Goal: Browse casually

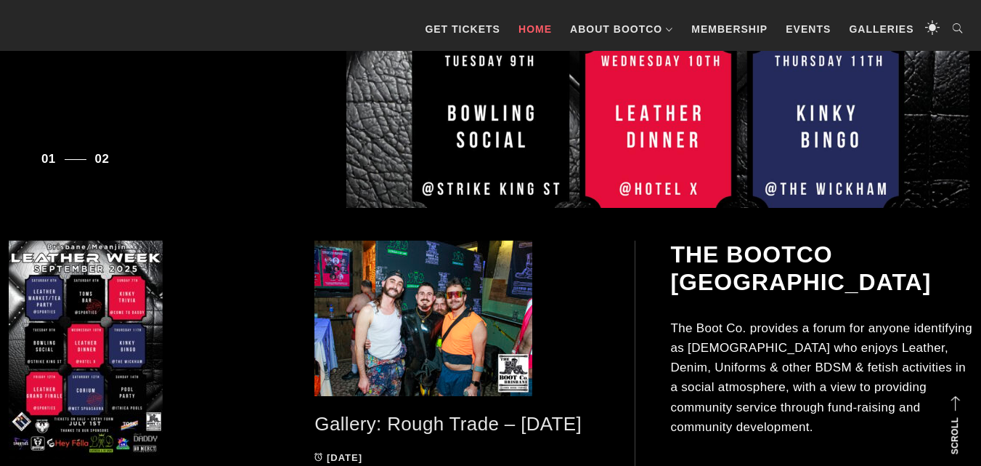
scroll to position [580, 0]
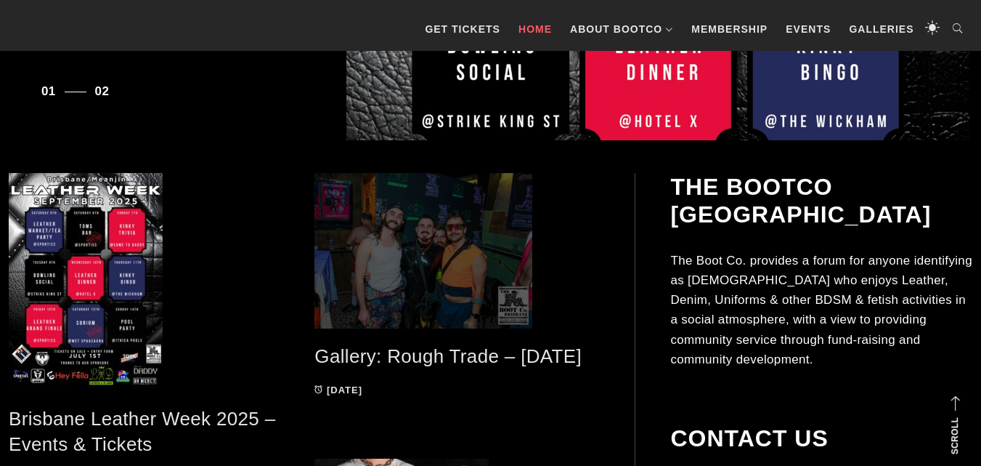
click at [434, 287] on span at bounding box center [457, 250] width 284 height 155
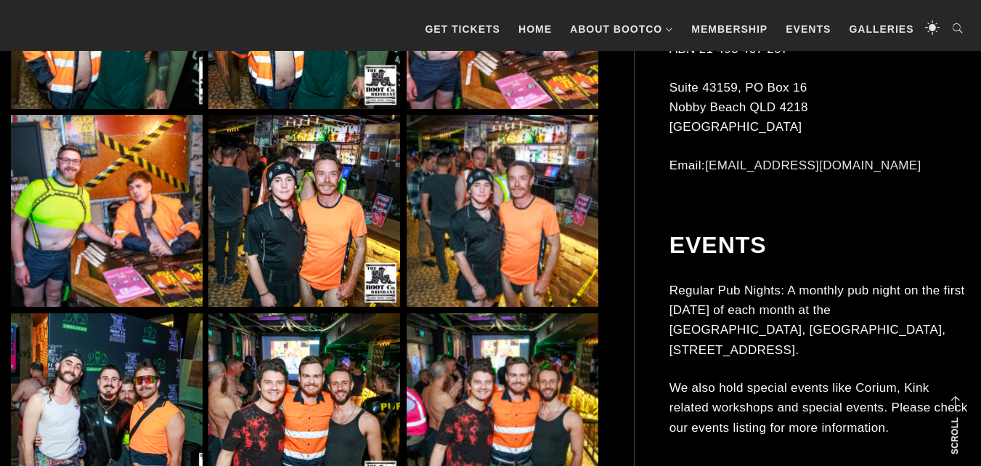
scroll to position [4752, 0]
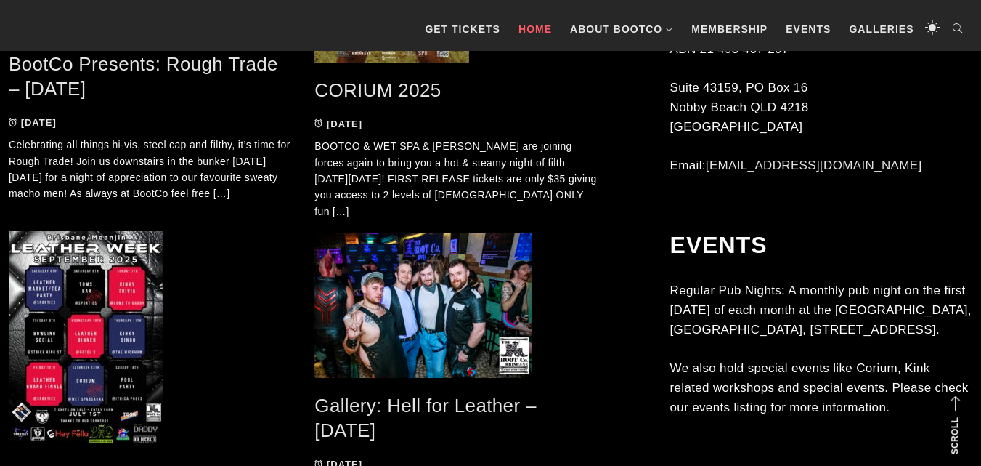
scroll to position [1700, 0]
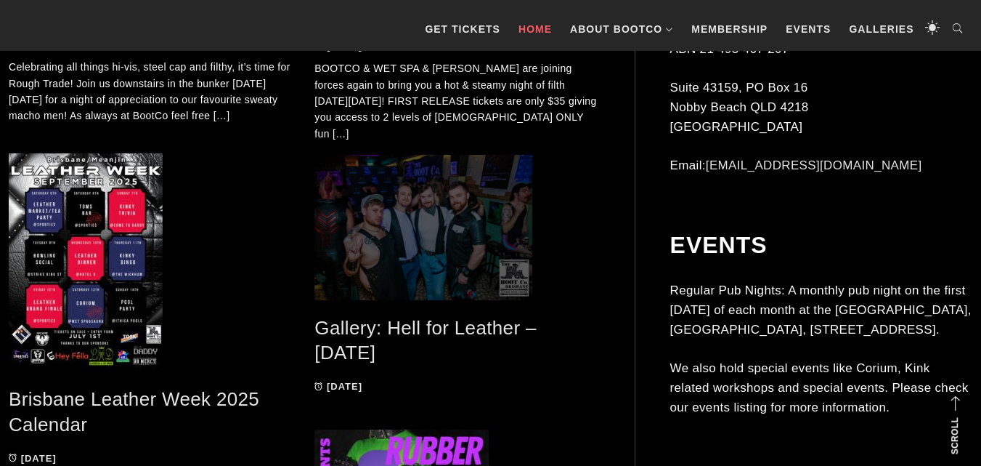
click at [442, 252] on span at bounding box center [457, 227] width 284 height 145
